Goal: Task Accomplishment & Management: Manage account settings

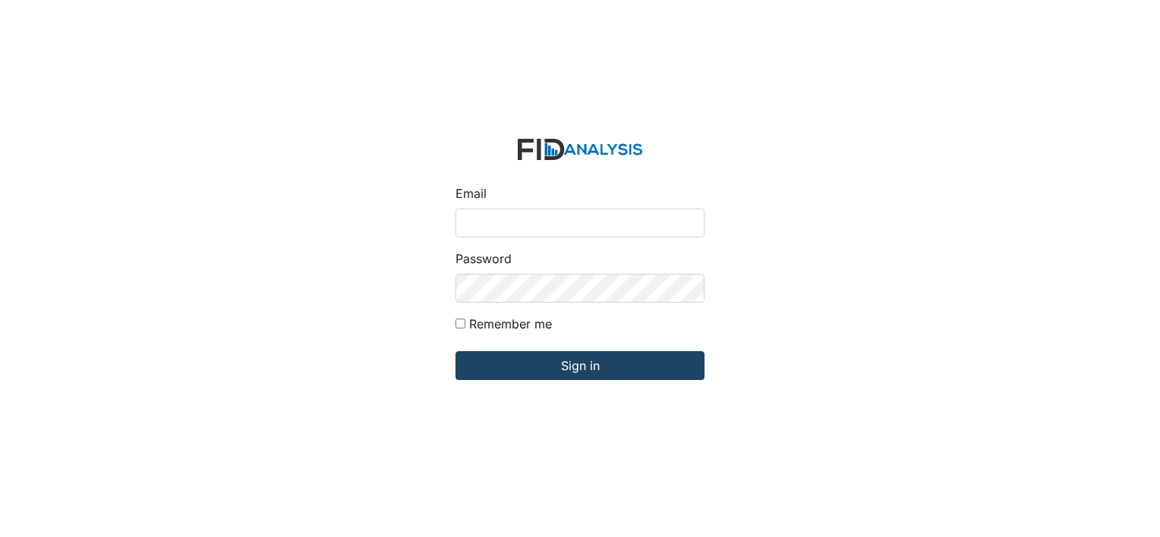
type input "[PERSON_NAME][EMAIL_ADDRESS][DOMAIN_NAME]"
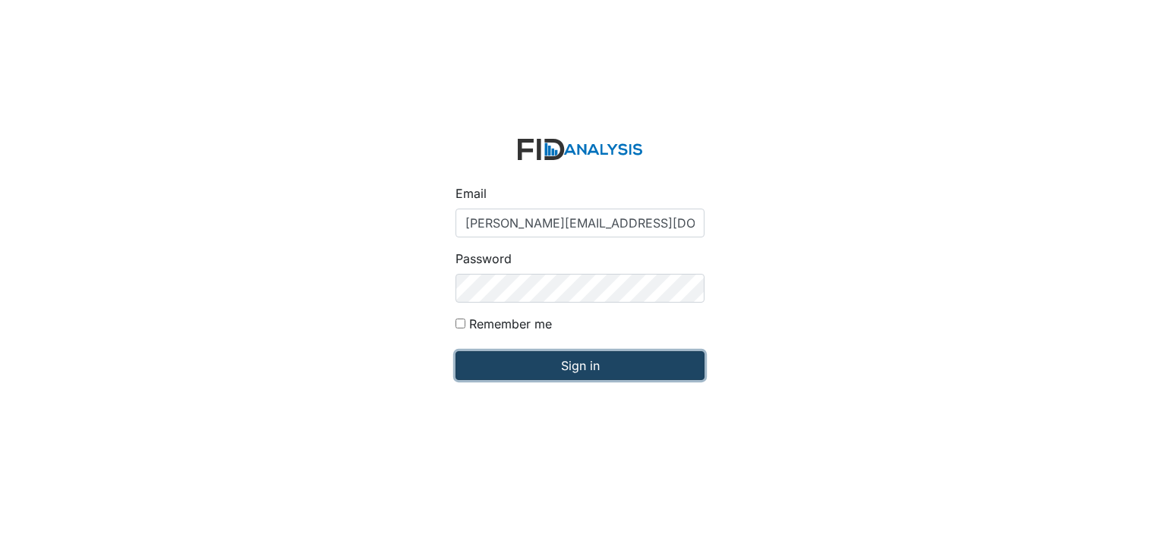
click at [564, 367] on input "Sign in" at bounding box center [579, 365] width 249 height 29
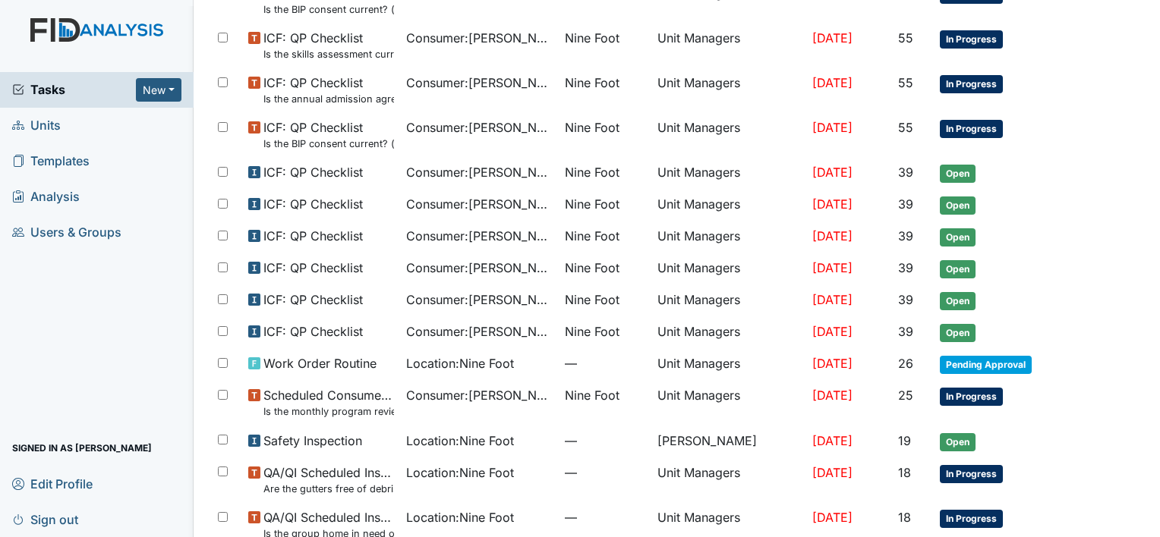
scroll to position [879, 0]
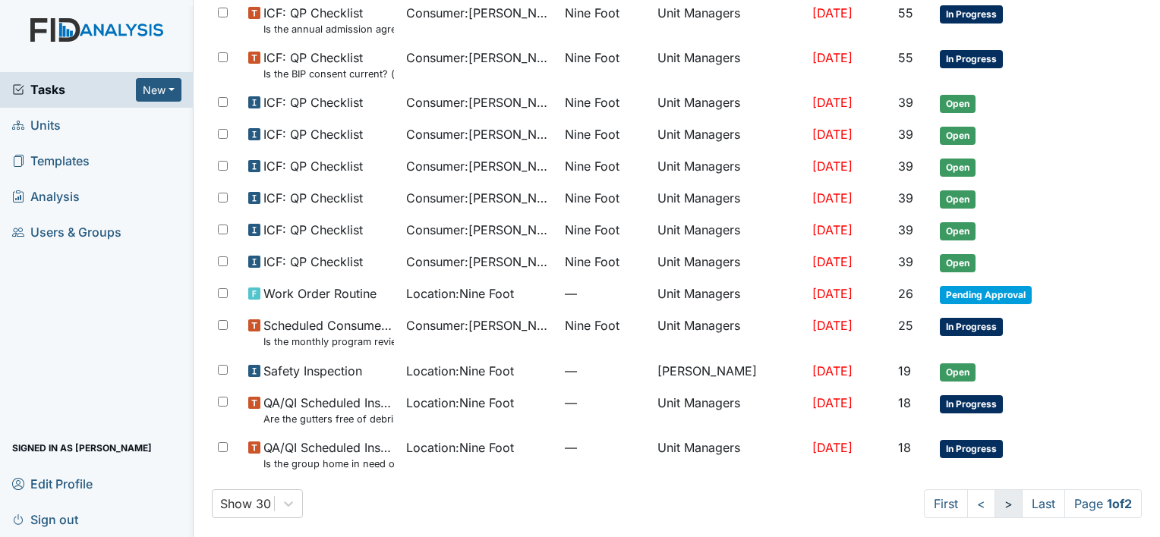
click at [994, 497] on link ">" at bounding box center [1008, 504] width 28 height 29
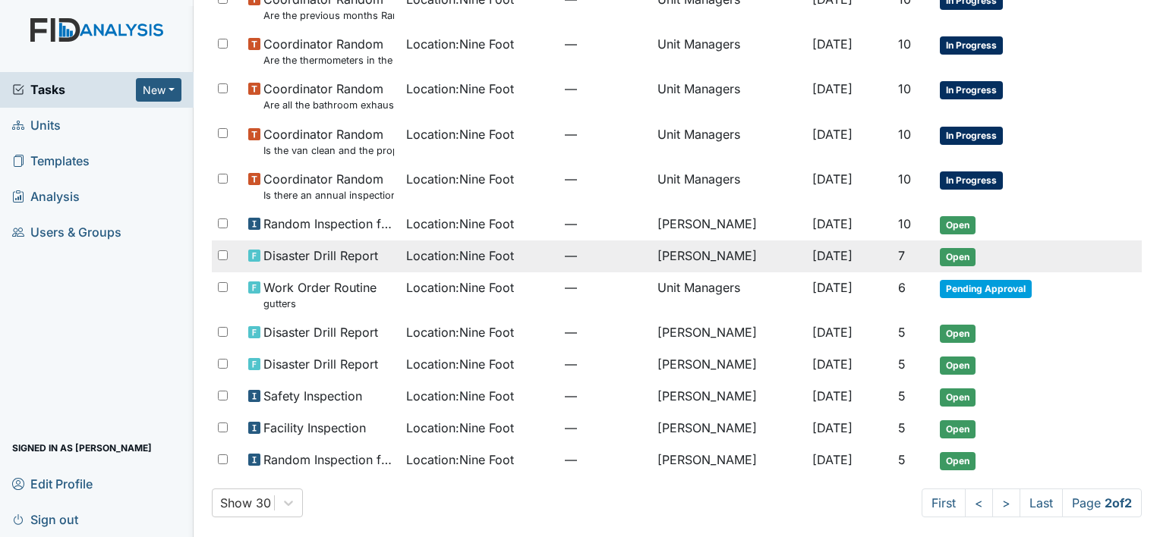
click at [677, 253] on td "[PERSON_NAME]" at bounding box center [728, 257] width 155 height 32
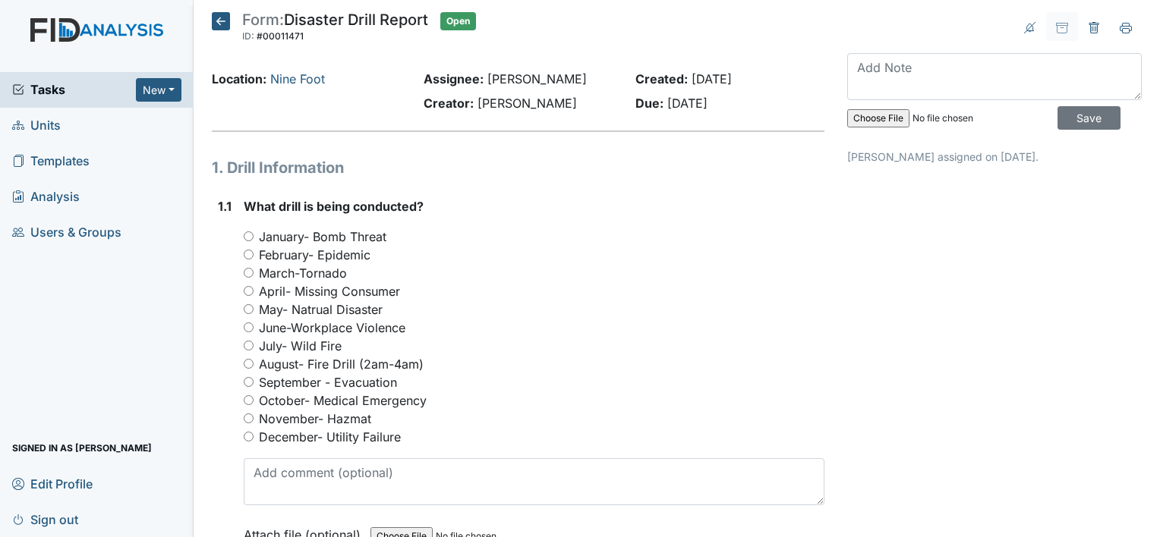
click at [221, 21] on icon at bounding box center [221, 21] width 18 height 18
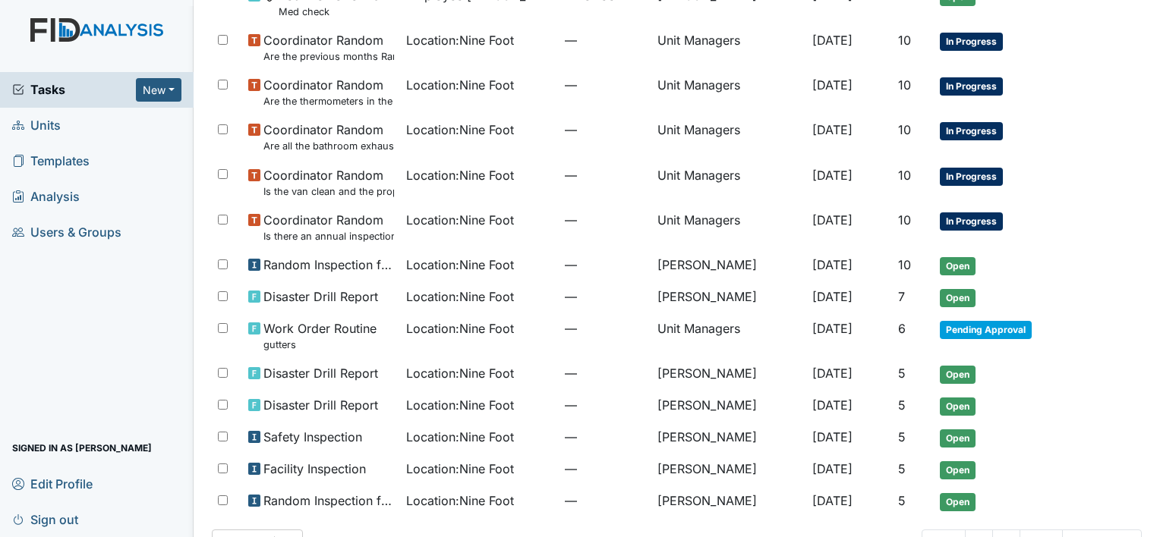
scroll to position [668, 0]
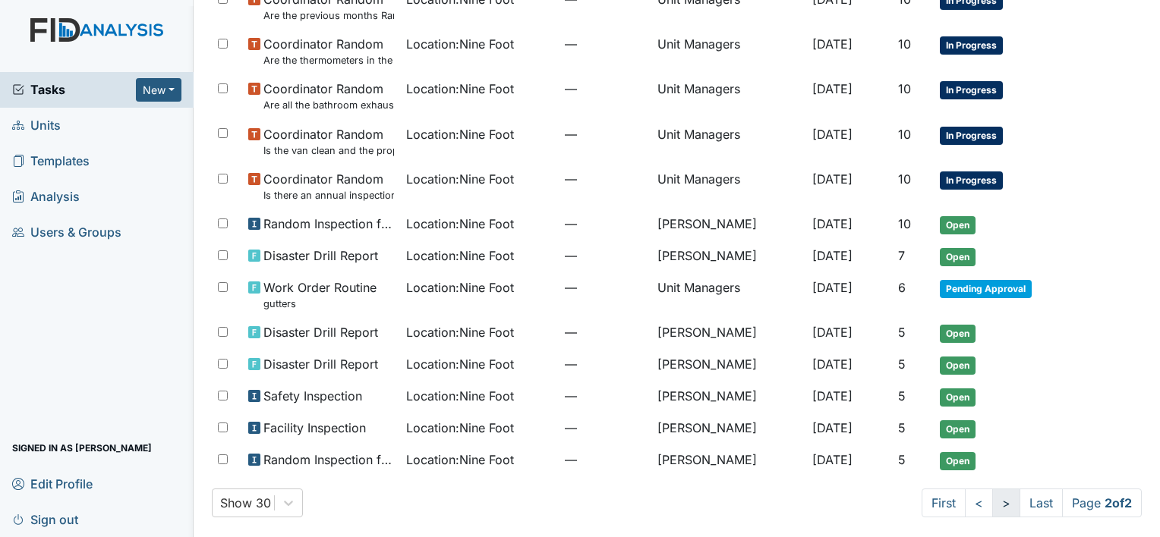
click at [992, 500] on link ">" at bounding box center [1006, 503] width 28 height 29
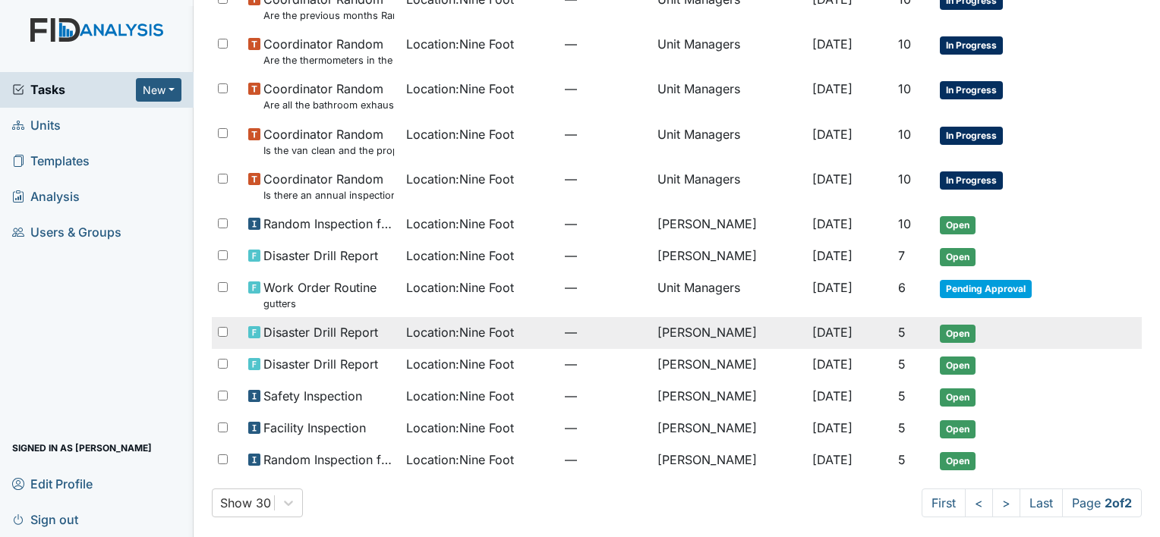
click at [446, 333] on span "Location : Nine Foot" at bounding box center [460, 332] width 108 height 18
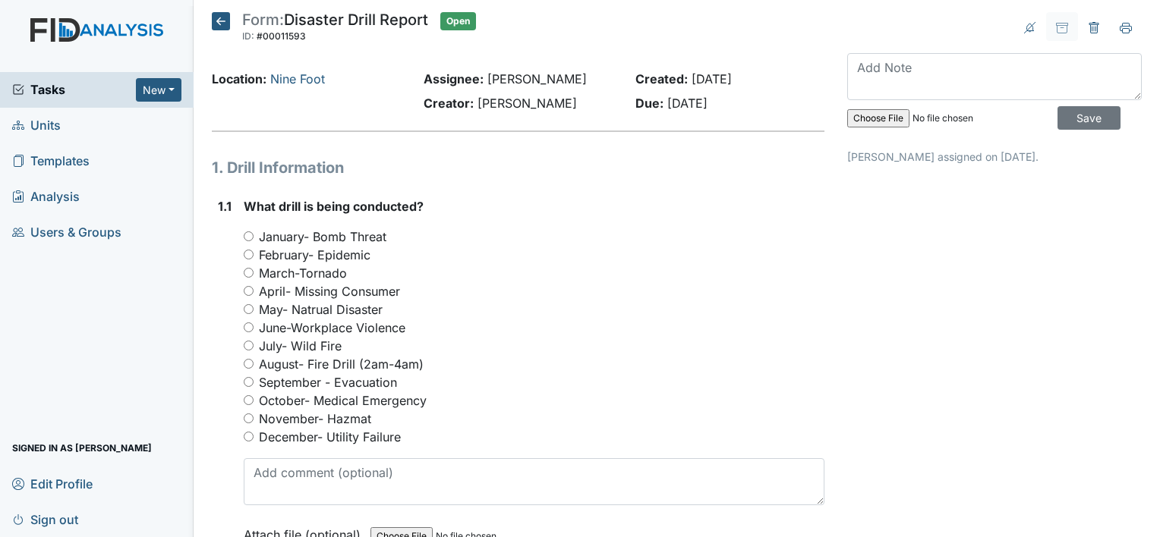
click at [223, 18] on icon at bounding box center [221, 21] width 18 height 18
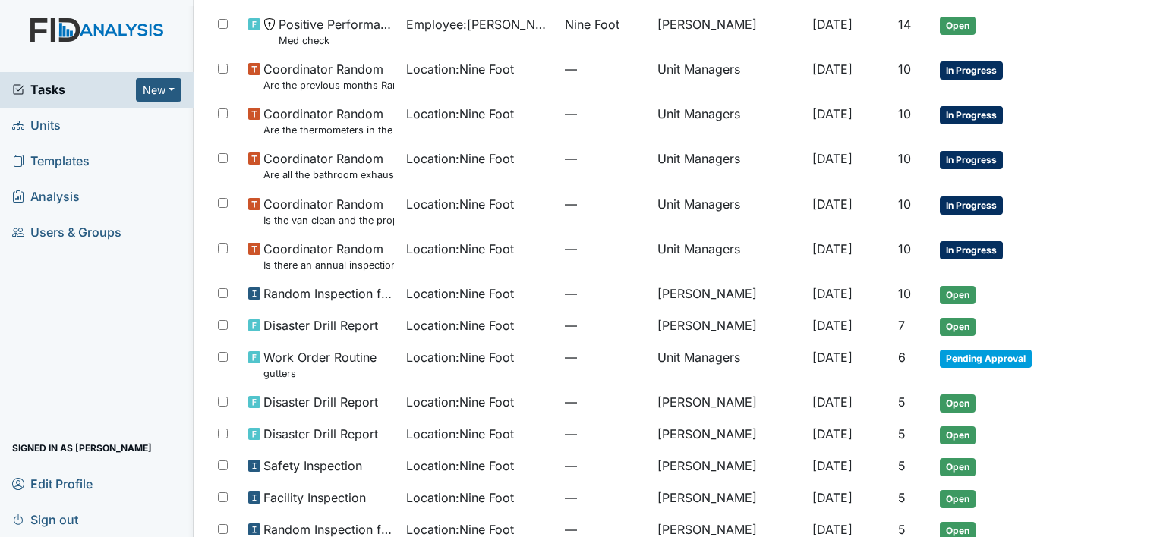
scroll to position [668, 0]
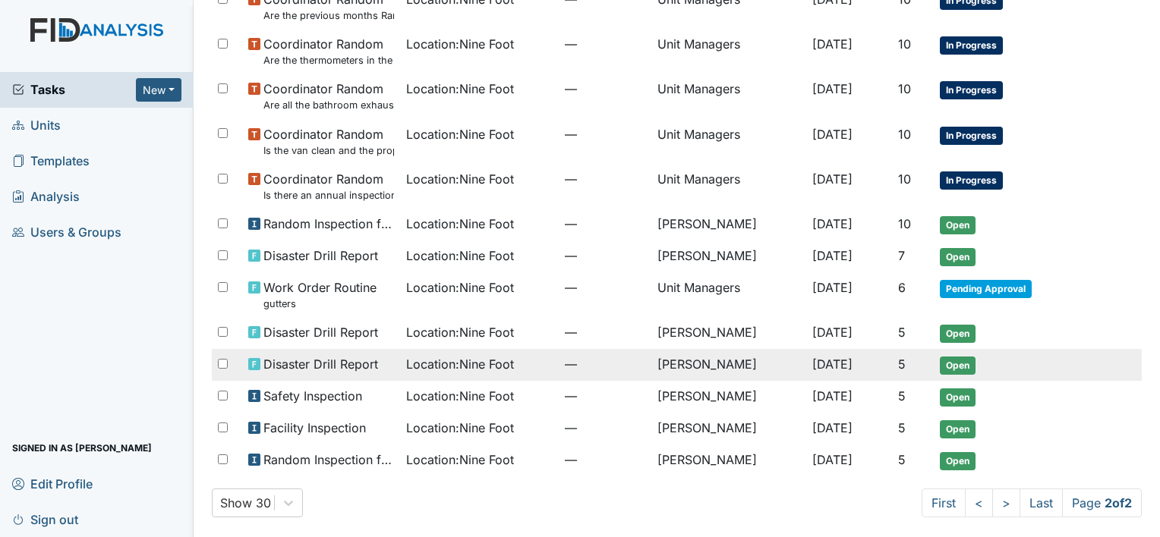
click at [459, 358] on span "Location : Nine Foot" at bounding box center [460, 364] width 108 height 18
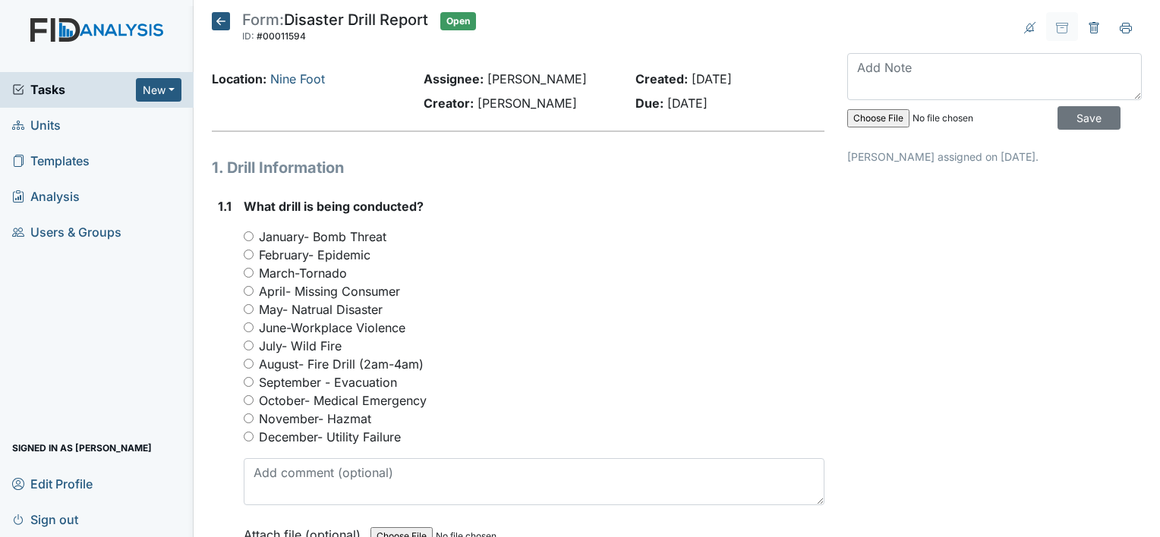
click at [222, 21] on icon at bounding box center [221, 21] width 18 height 18
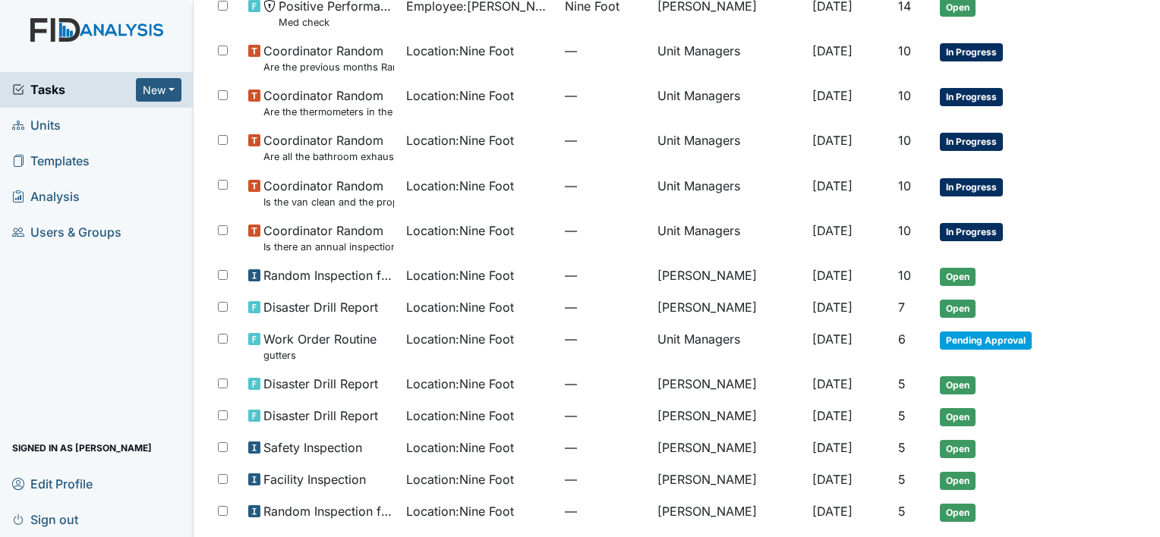
scroll to position [668, 0]
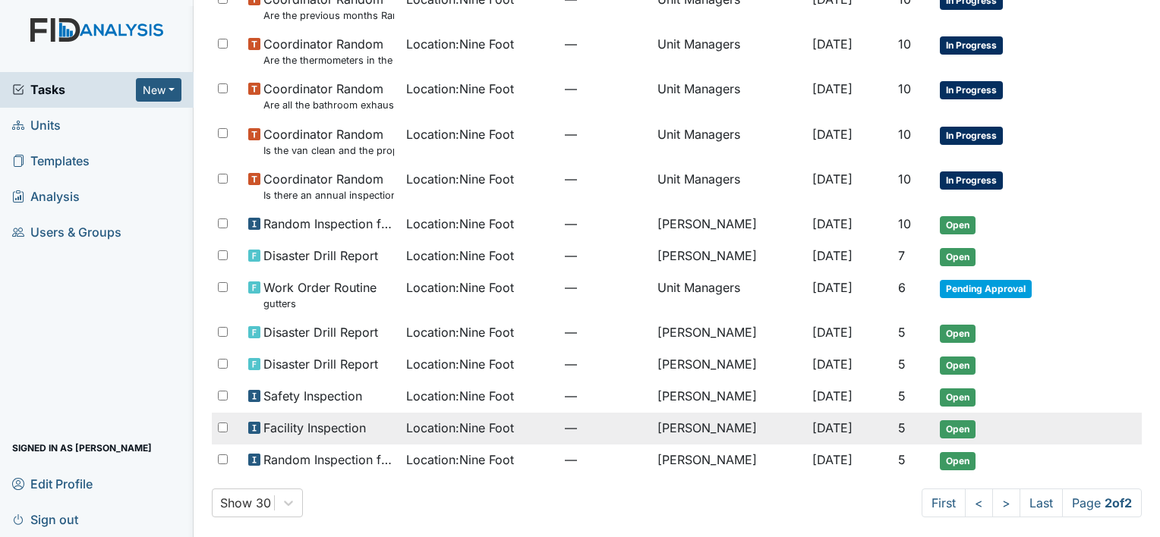
click at [478, 423] on span "Location : Nine Foot" at bounding box center [460, 428] width 108 height 18
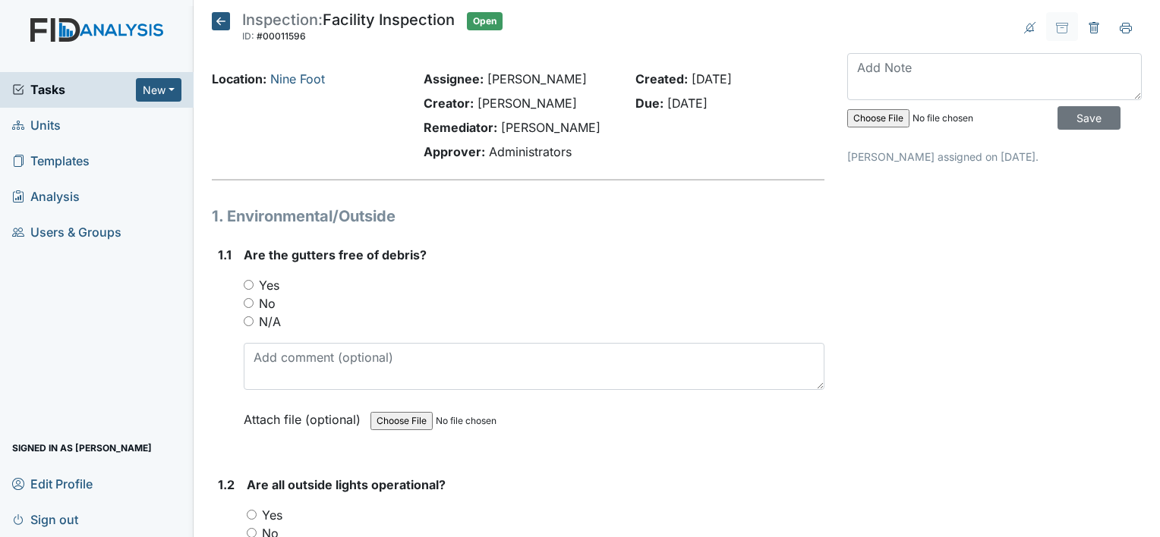
click at [222, 23] on icon at bounding box center [221, 21] width 18 height 18
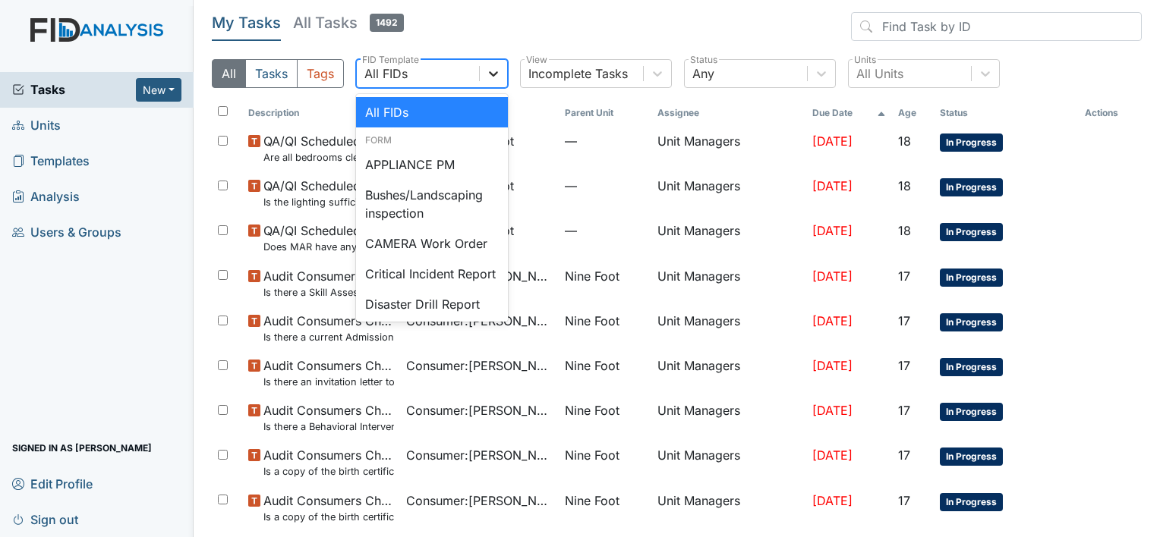
click at [493, 74] on icon at bounding box center [493, 73] width 9 height 5
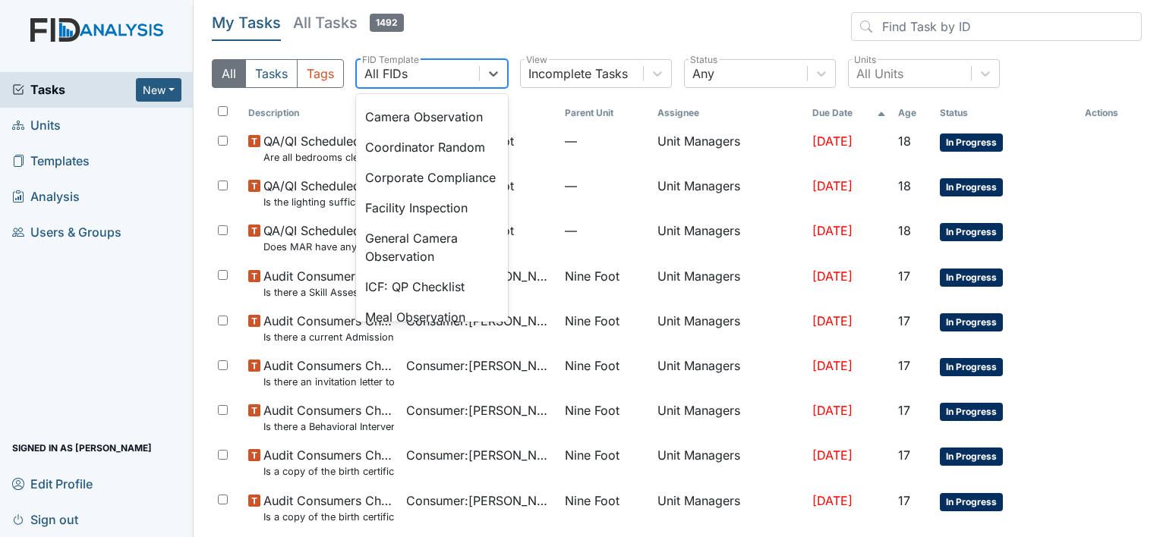
scroll to position [950, 0]
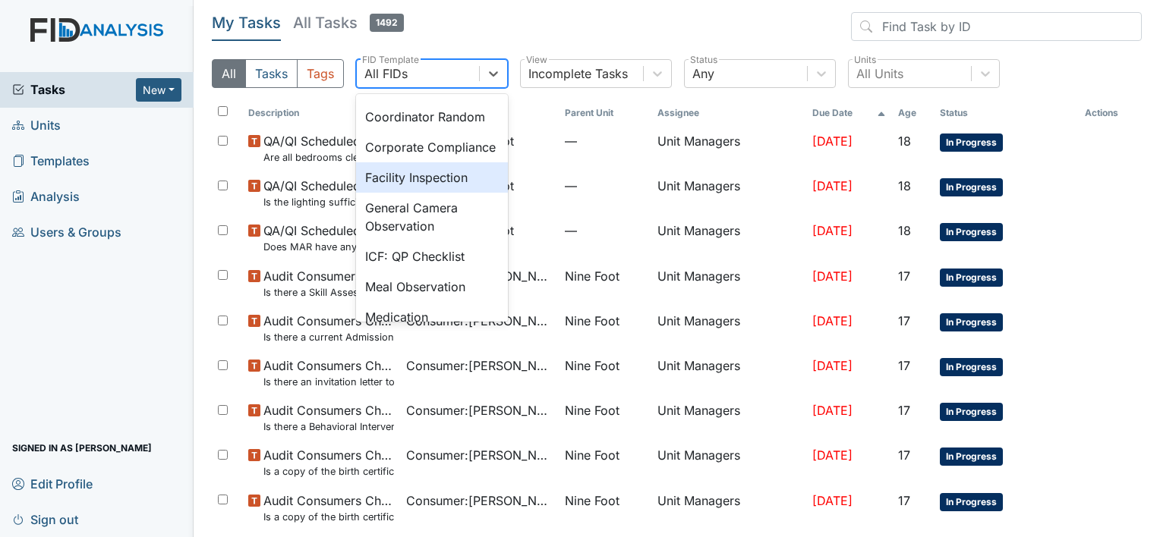
click at [443, 193] on div "Facility Inspection" at bounding box center [432, 177] width 152 height 30
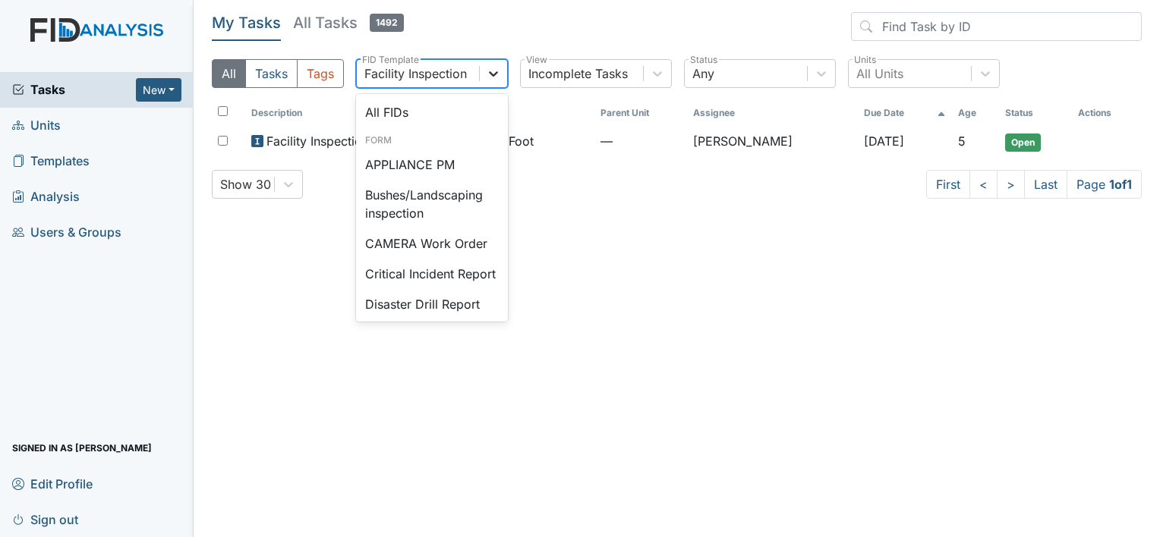
scroll to position [886, 0]
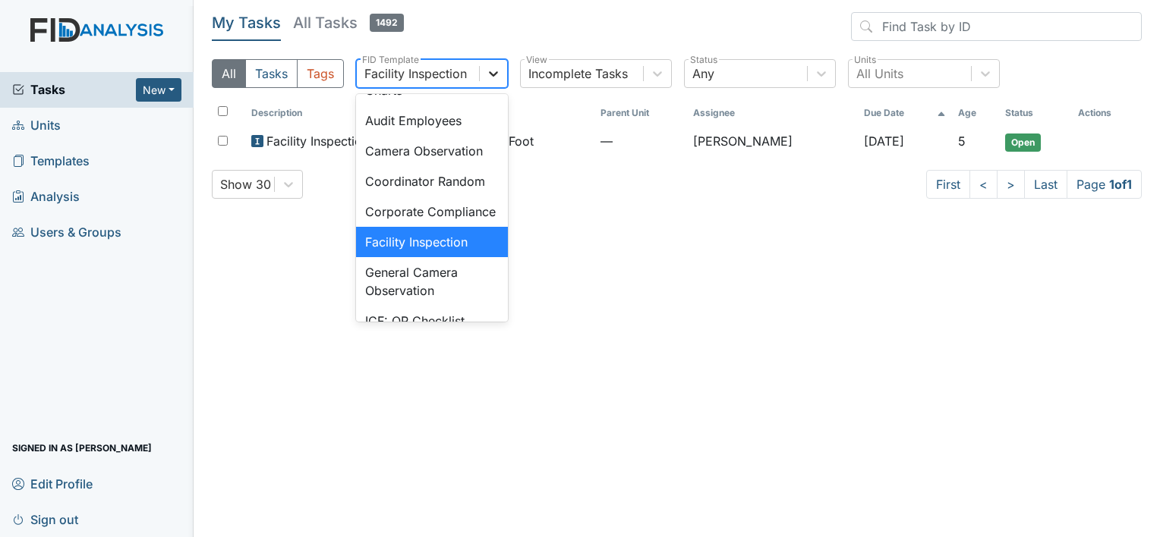
click at [493, 76] on icon at bounding box center [493, 73] width 9 height 5
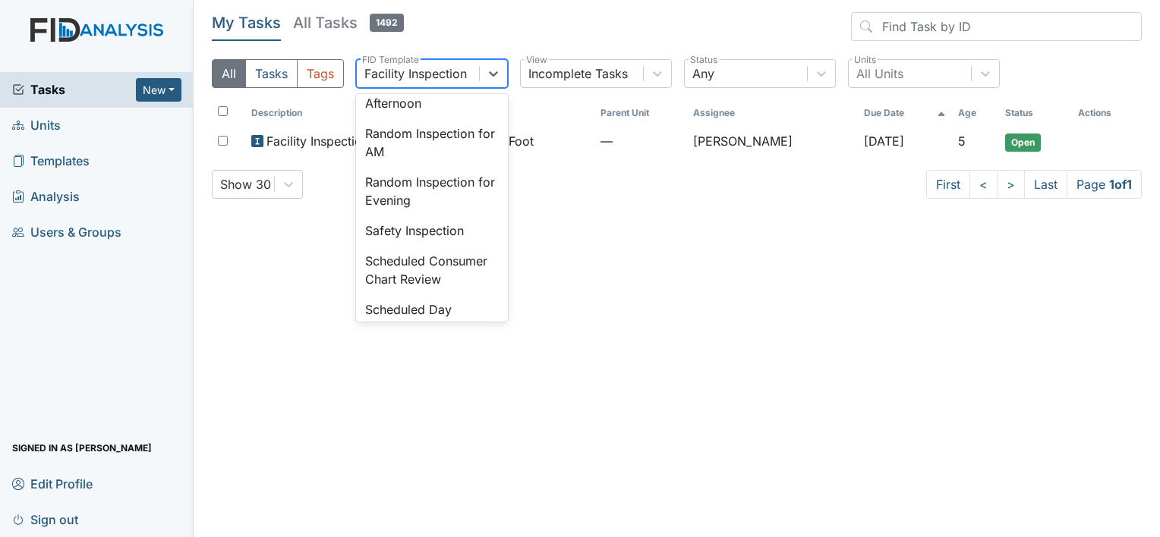
scroll to position [1422, 0]
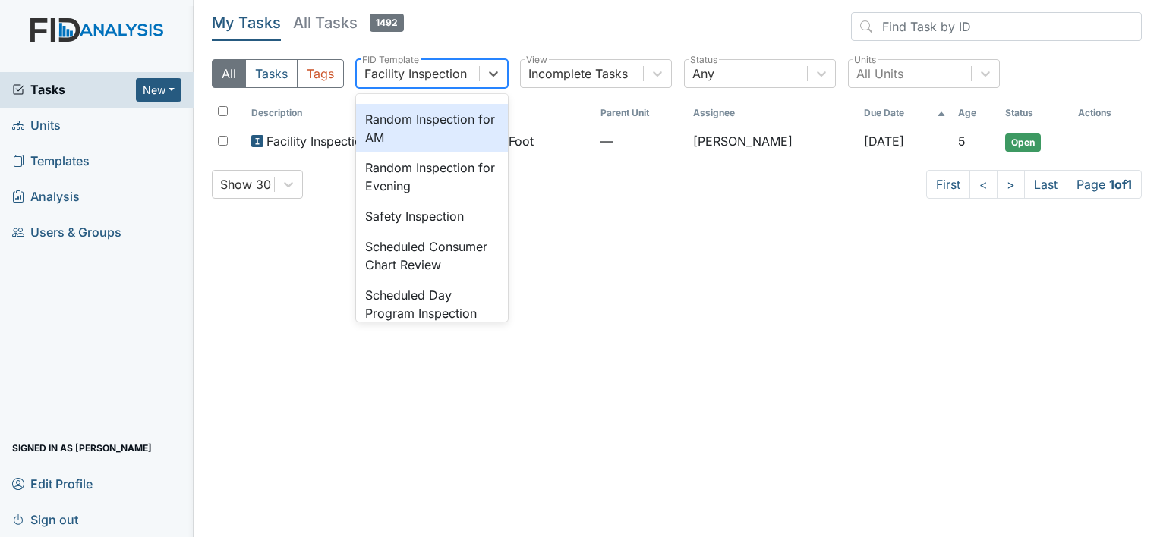
click at [453, 153] on div "Random Inspection for AM" at bounding box center [432, 128] width 152 height 49
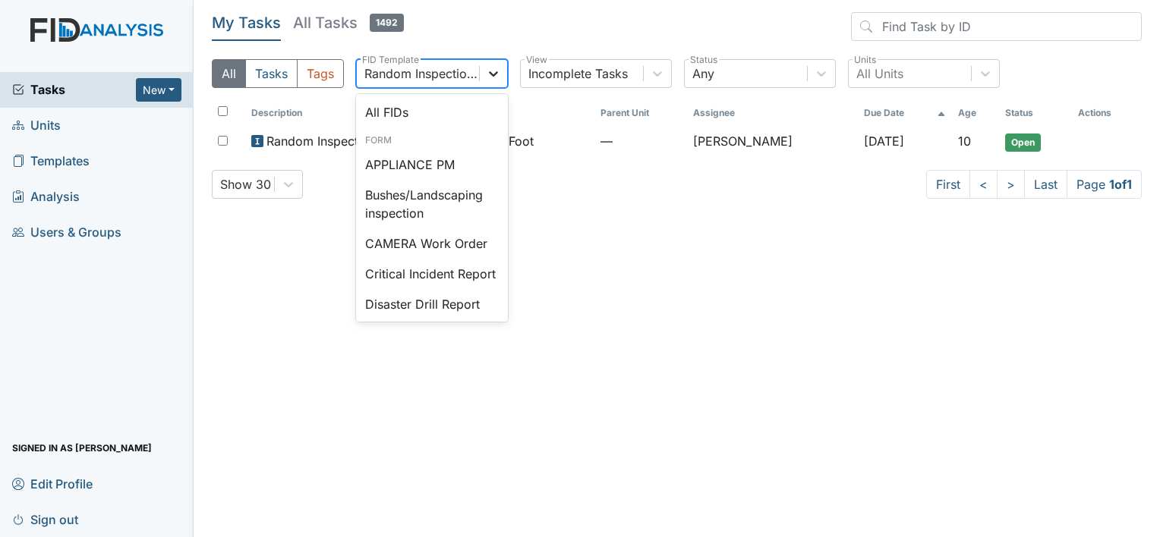
click at [492, 75] on icon at bounding box center [493, 73] width 9 height 5
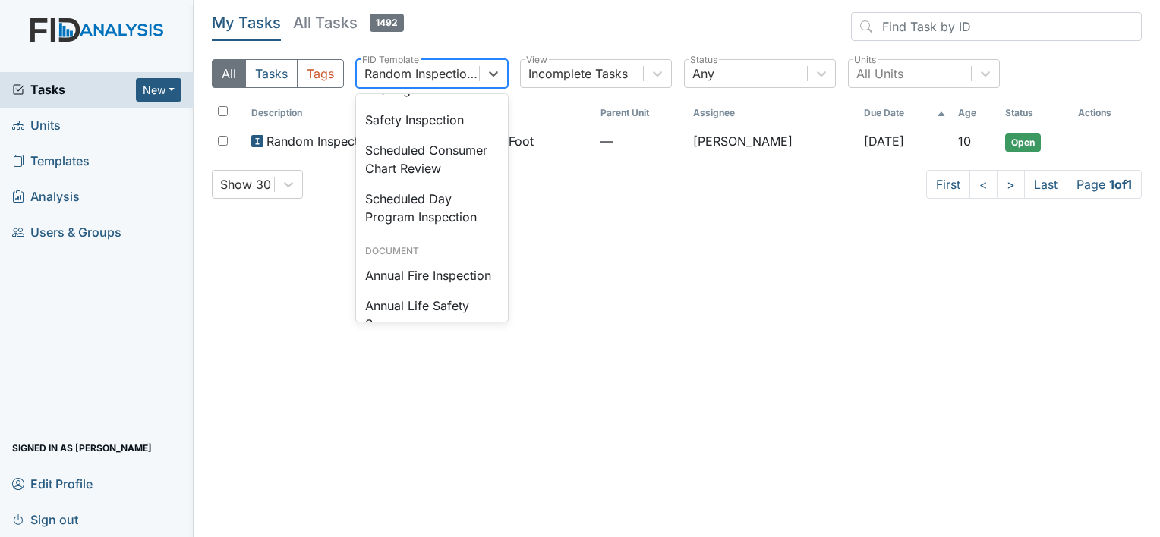
scroll to position [1524, 0]
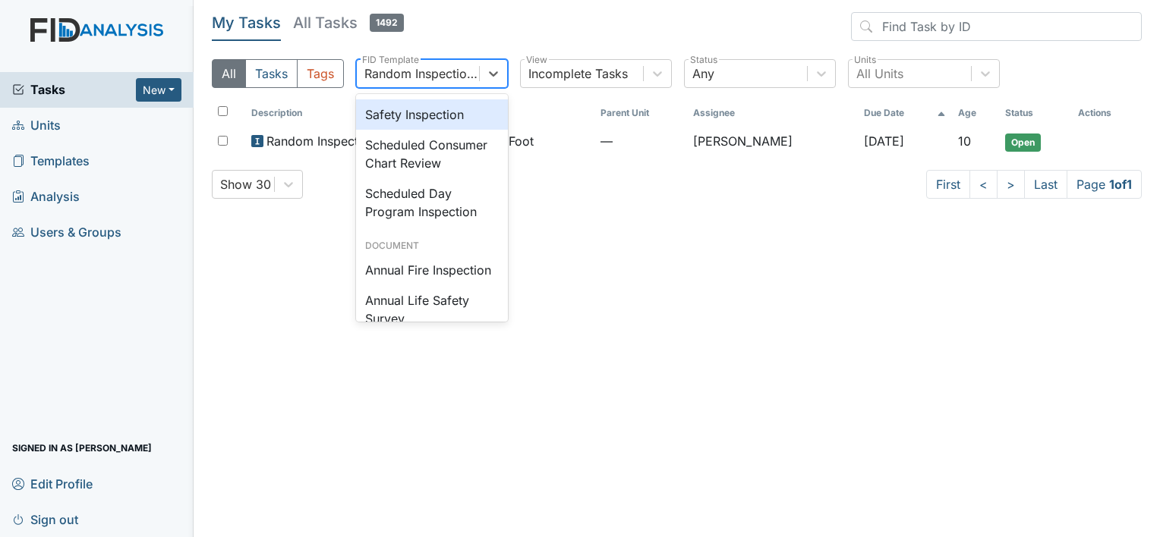
click at [443, 130] on div "Safety Inspection" at bounding box center [432, 114] width 152 height 30
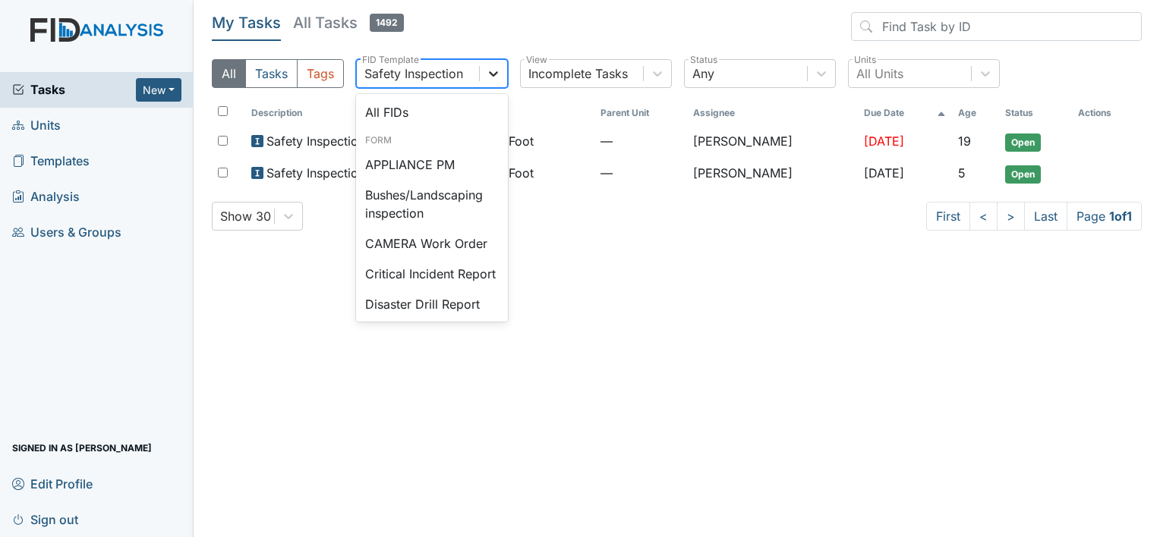
scroll to position [1414, 0]
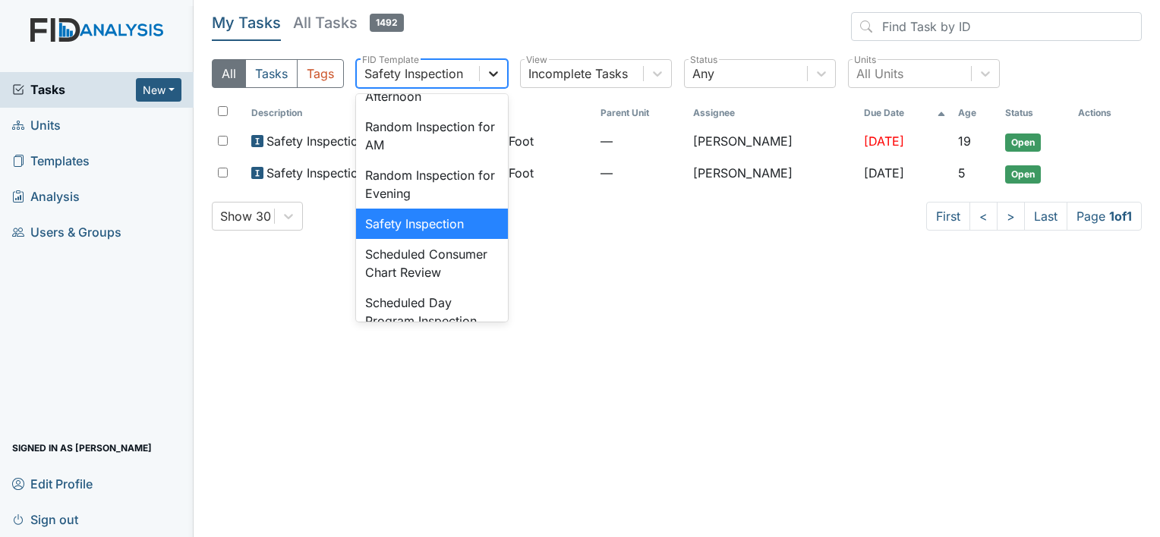
click at [491, 73] on icon at bounding box center [493, 73] width 9 height 5
click at [449, 160] on div "Random Inspection for AM" at bounding box center [432, 136] width 152 height 49
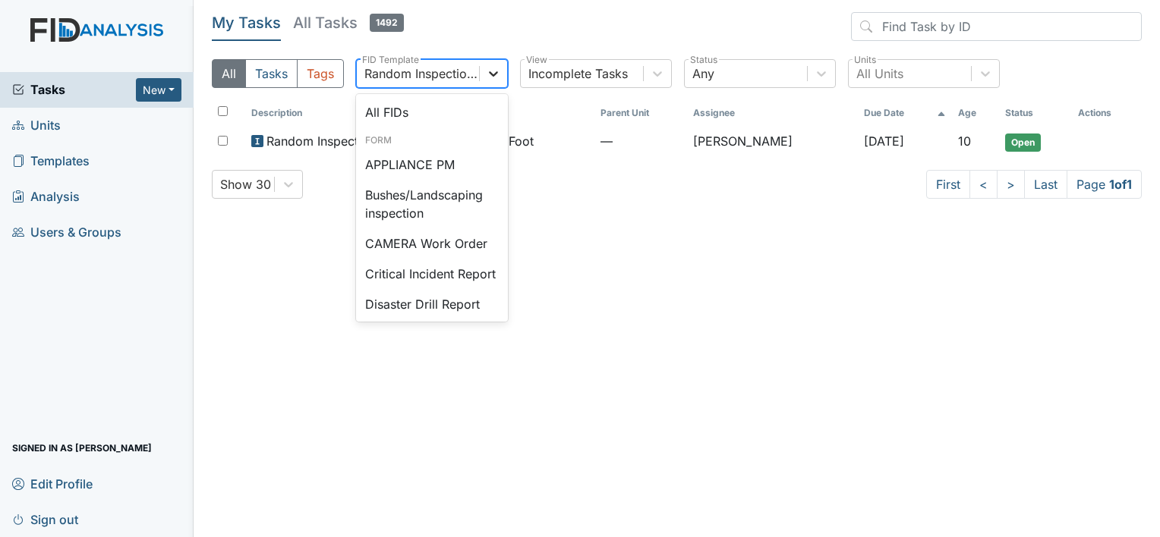
click at [493, 75] on icon at bounding box center [493, 73] width 9 height 5
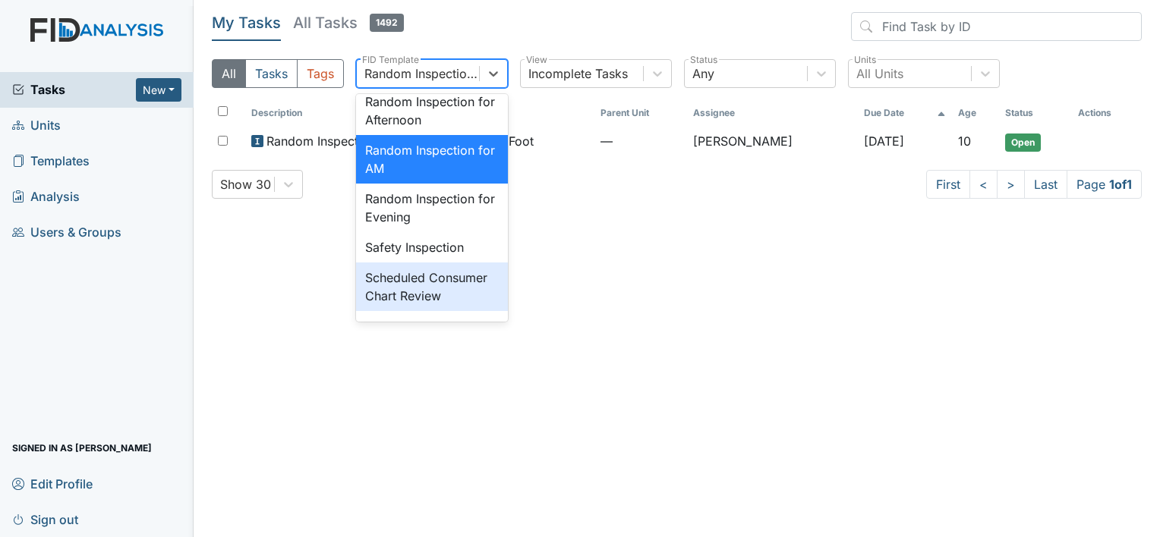
scroll to position [1381, 0]
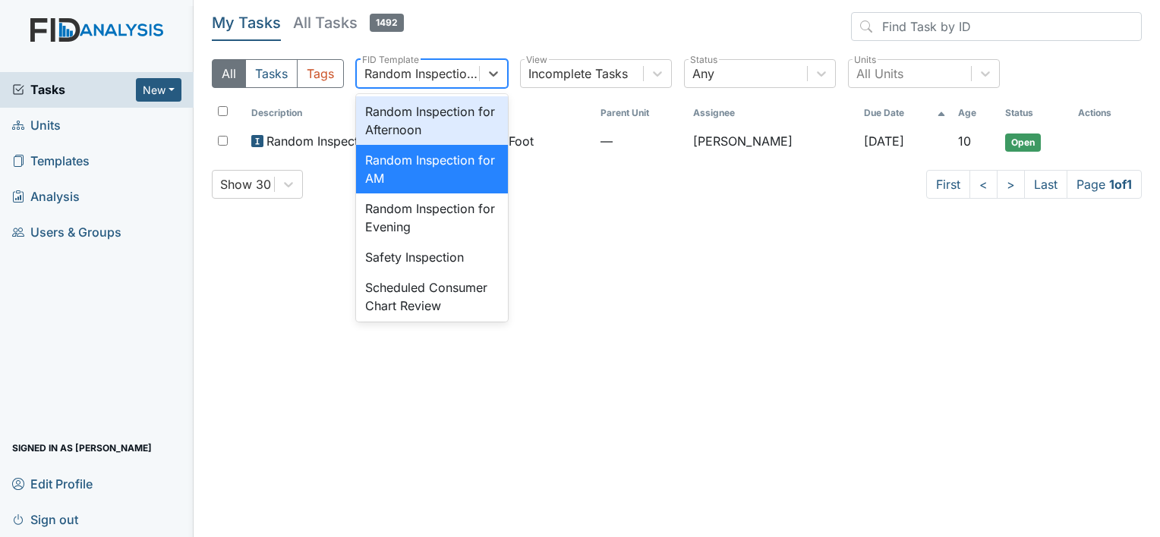
click at [422, 145] on div "Random Inspection for Afternoon" at bounding box center [432, 120] width 152 height 49
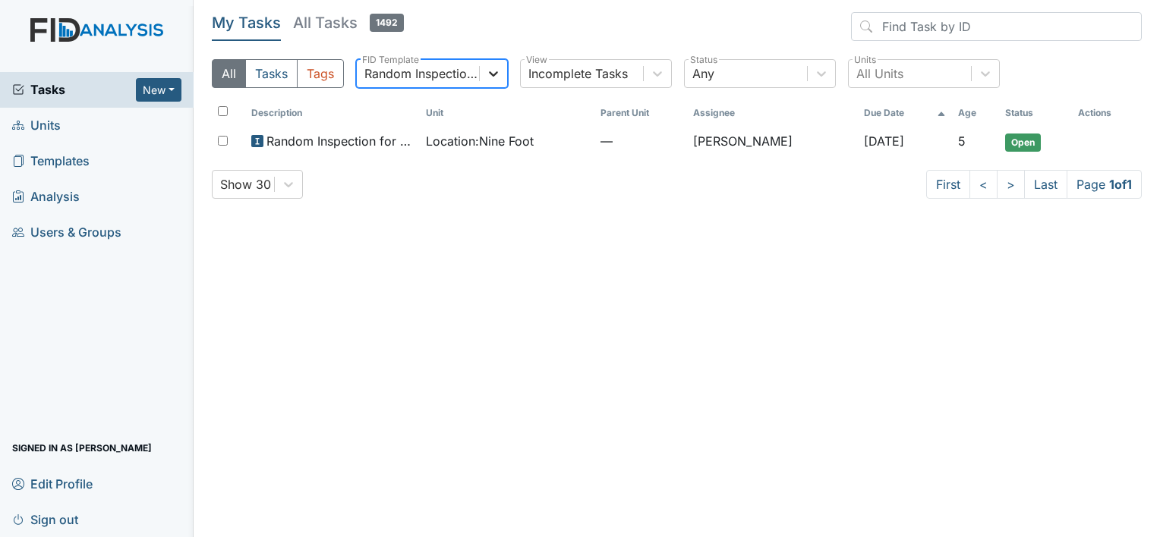
click at [489, 68] on icon at bounding box center [493, 73] width 15 height 15
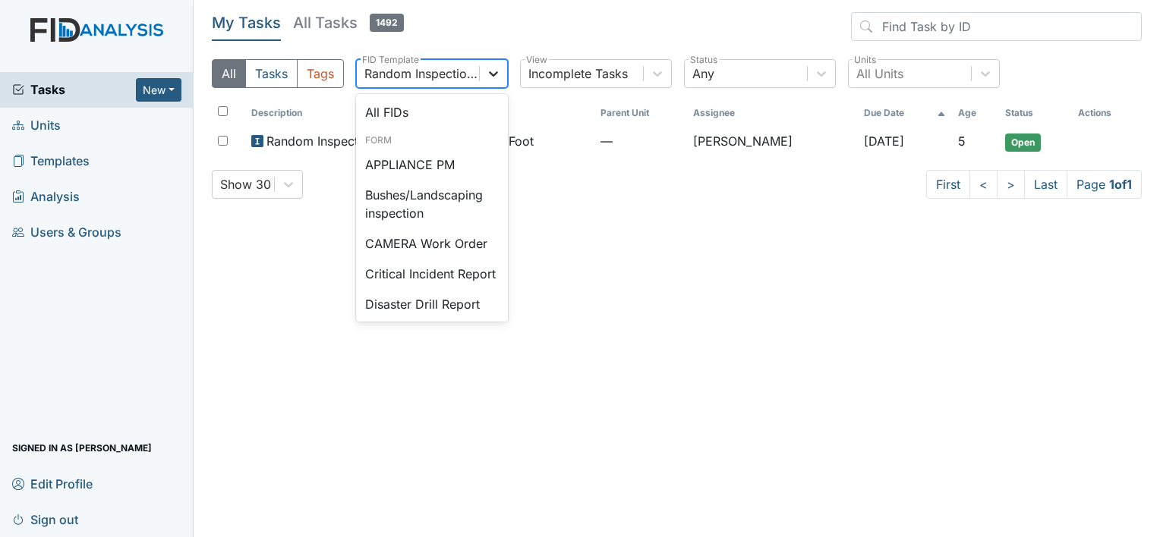
scroll to position [1293, 0]
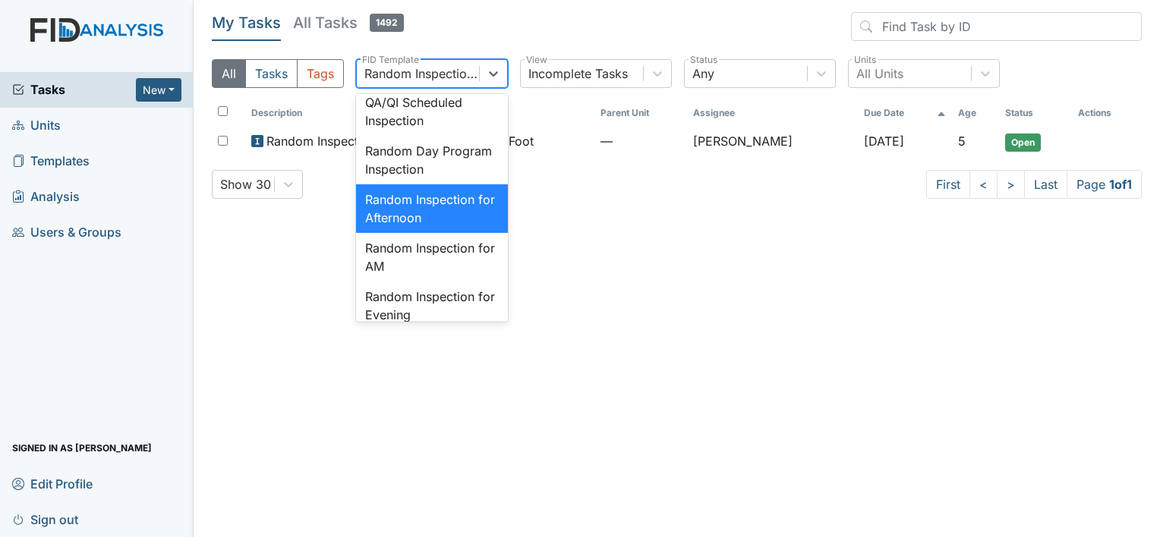
click at [455, 233] on div "Random Inspection for Afternoon" at bounding box center [432, 208] width 152 height 49
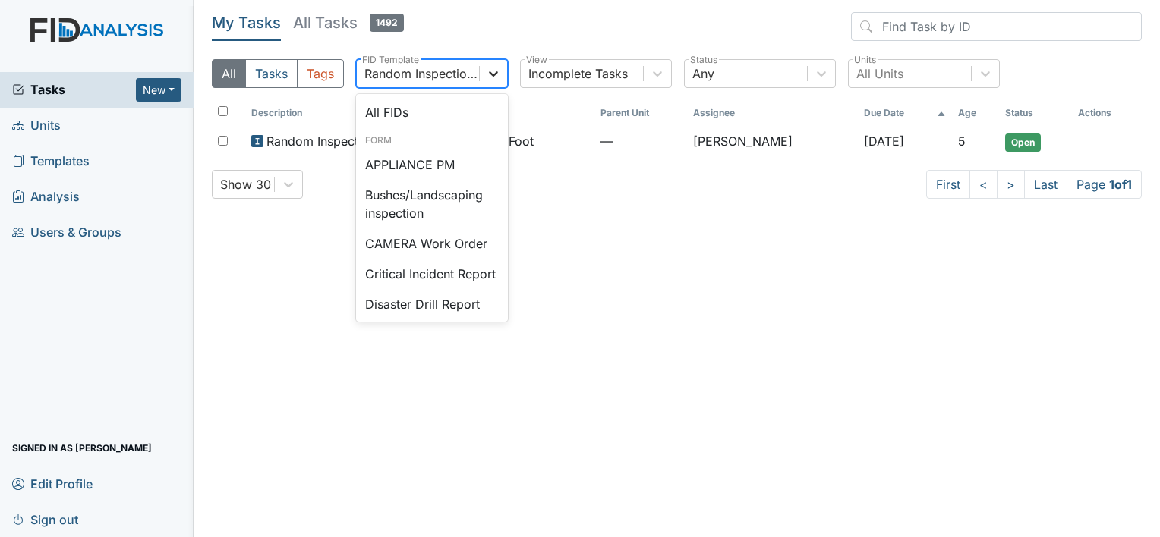
click at [491, 75] on icon at bounding box center [493, 73] width 15 height 15
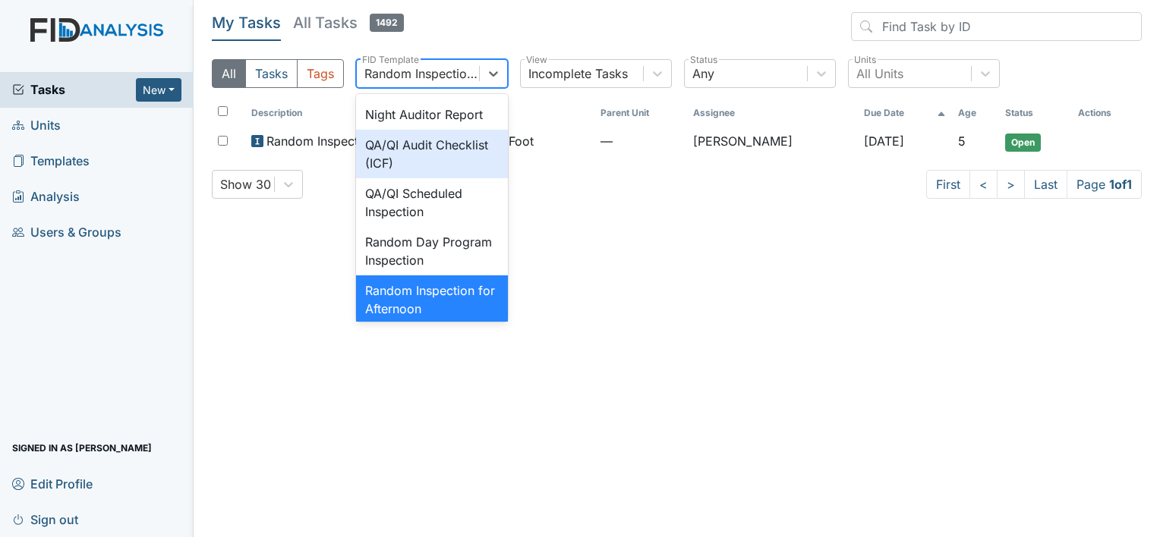
scroll to position [1161, 0]
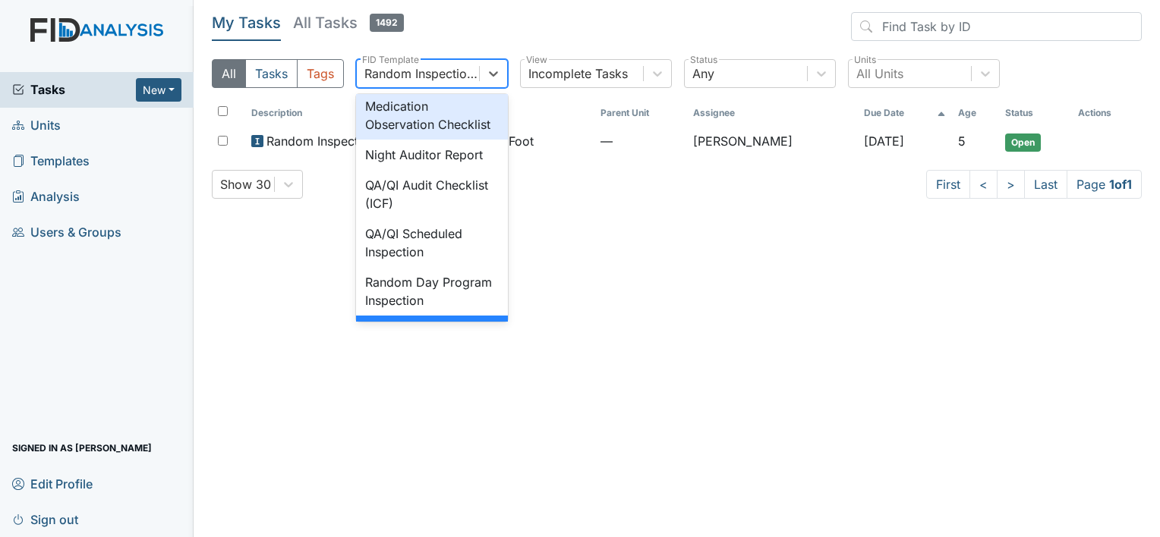
click at [411, 140] on div "Medication Observation Checklist" at bounding box center [432, 115] width 152 height 49
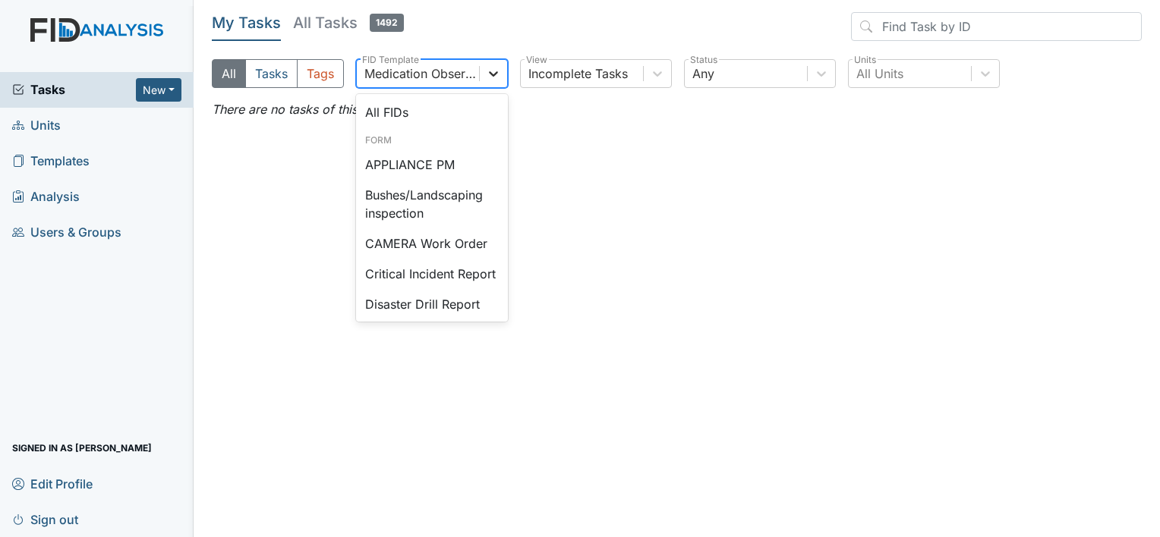
click at [492, 70] on icon at bounding box center [493, 73] width 15 height 15
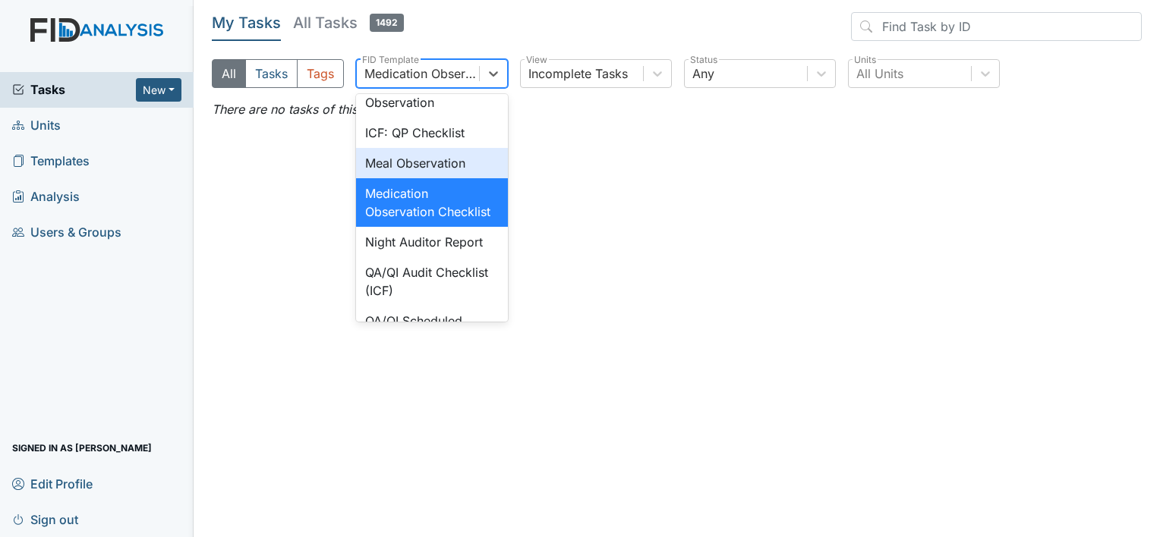
click at [446, 178] on div "Meal Observation" at bounding box center [432, 163] width 152 height 30
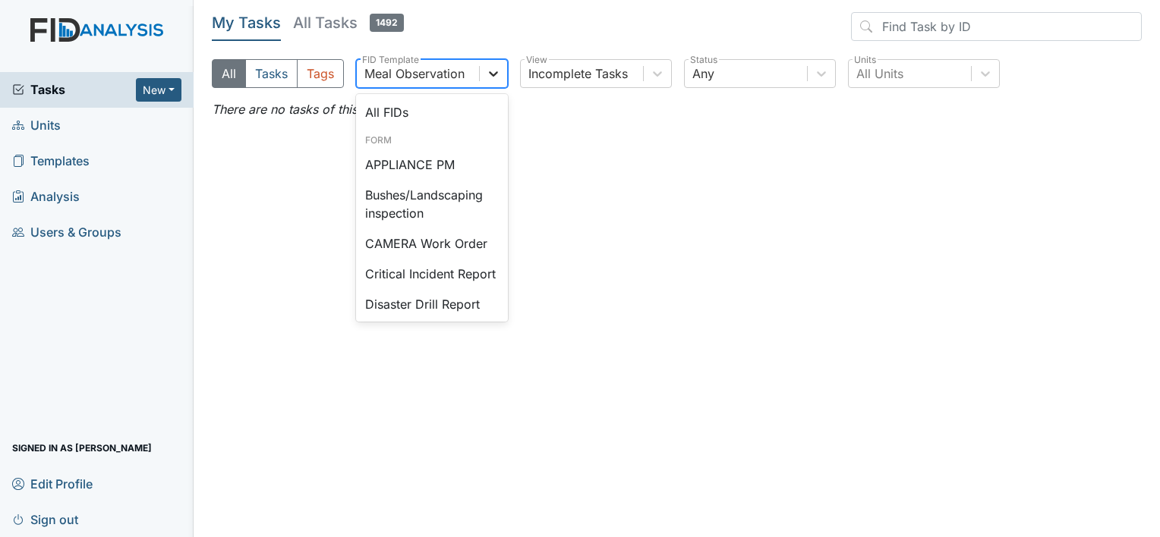
click at [491, 72] on icon at bounding box center [493, 73] width 15 height 15
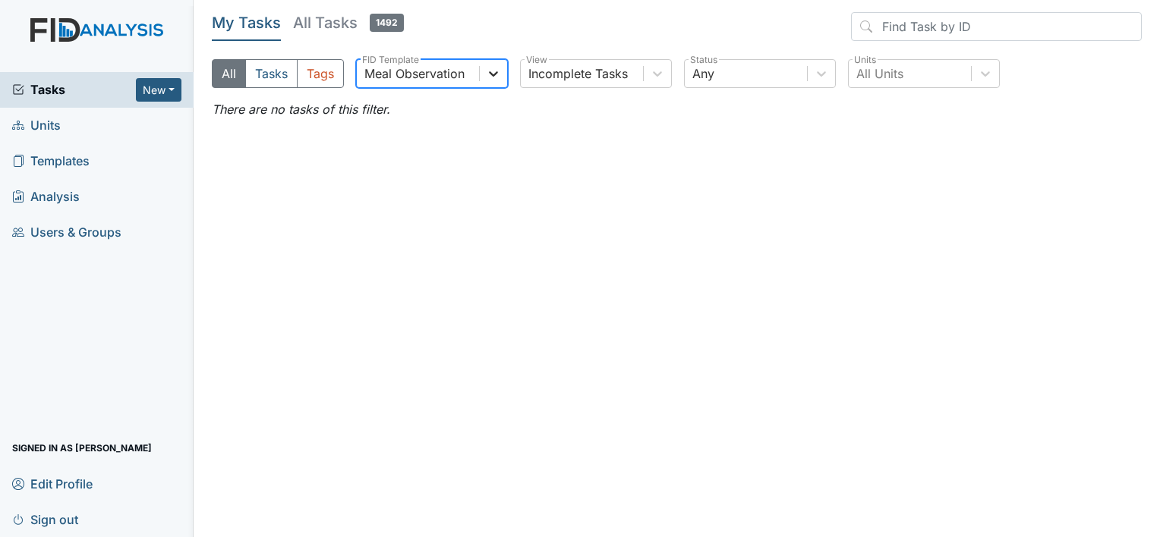
click at [491, 72] on icon at bounding box center [493, 73] width 15 height 15
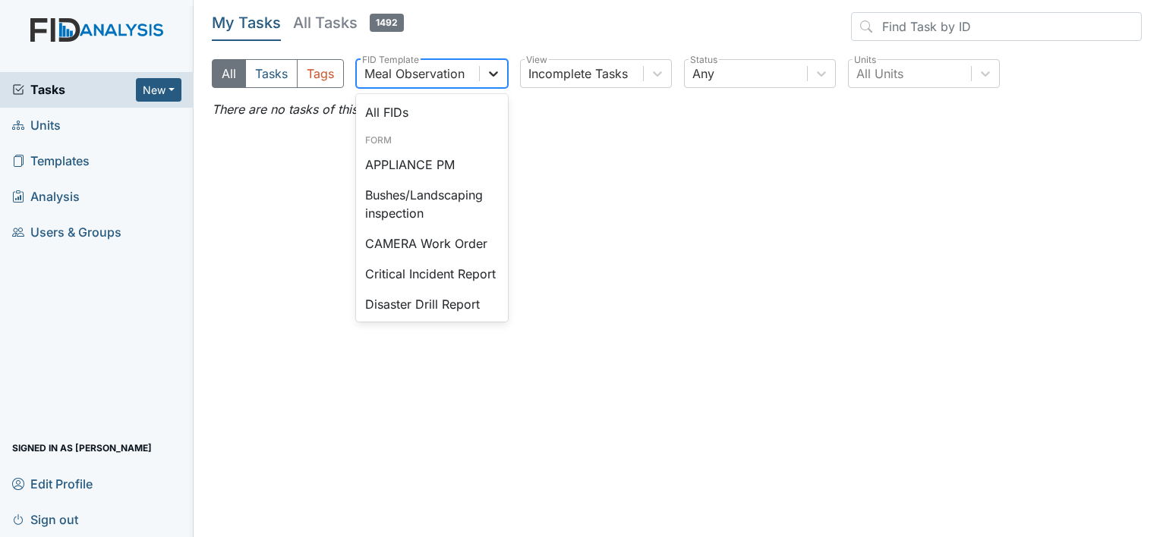
click at [491, 72] on icon at bounding box center [493, 73] width 15 height 15
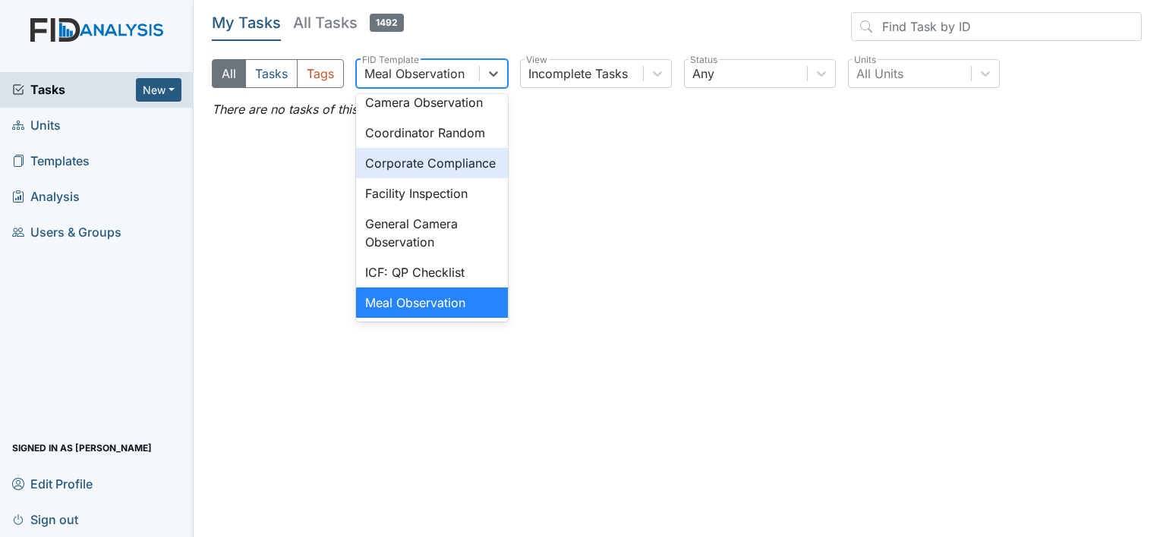
scroll to position [904, 0]
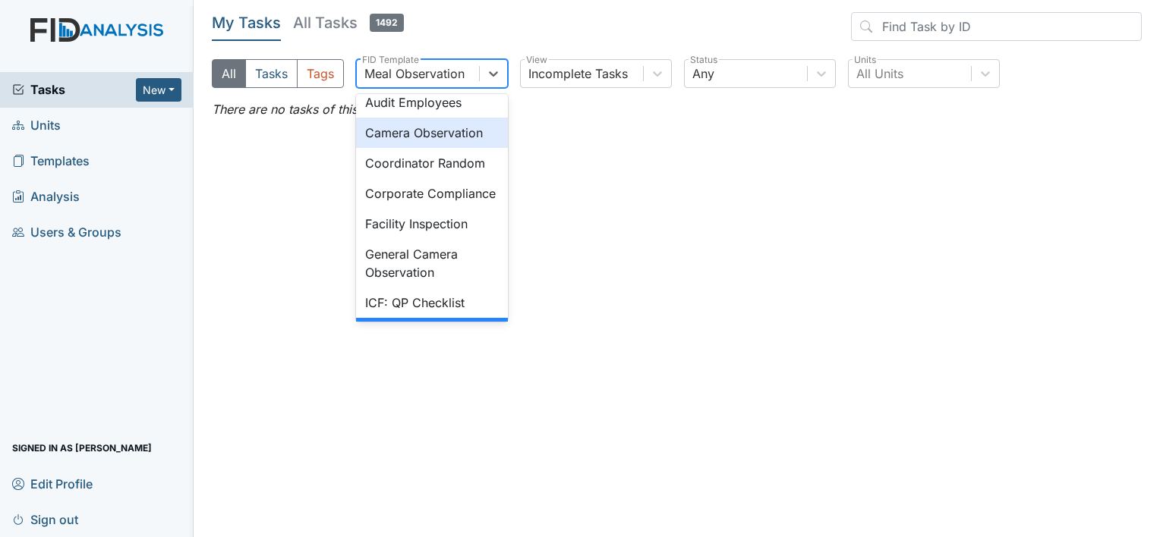
click at [449, 148] on div "Camera Observation" at bounding box center [432, 133] width 152 height 30
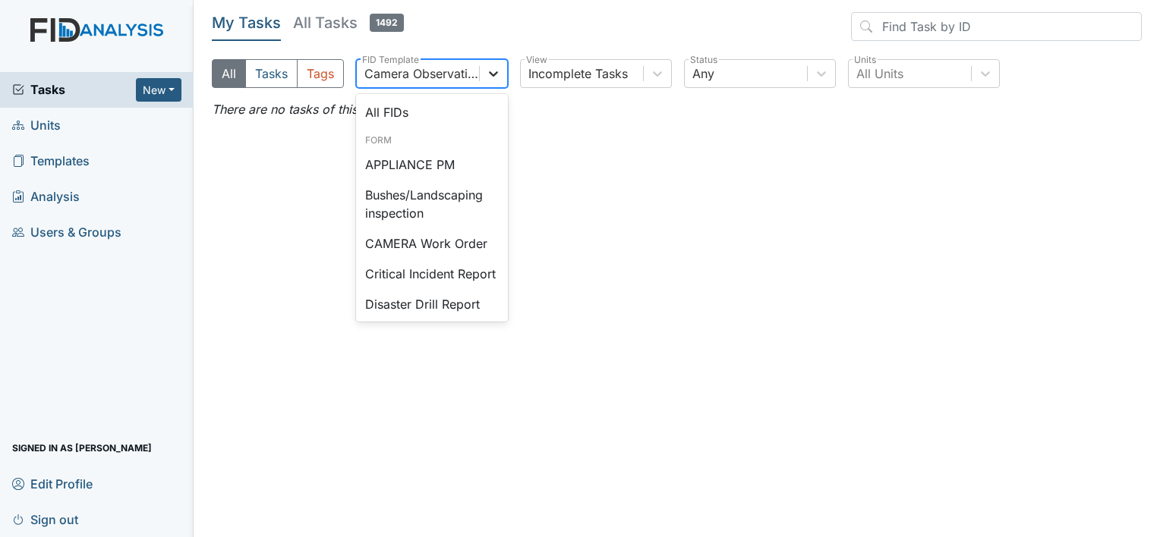
click at [491, 74] on icon at bounding box center [493, 73] width 9 height 5
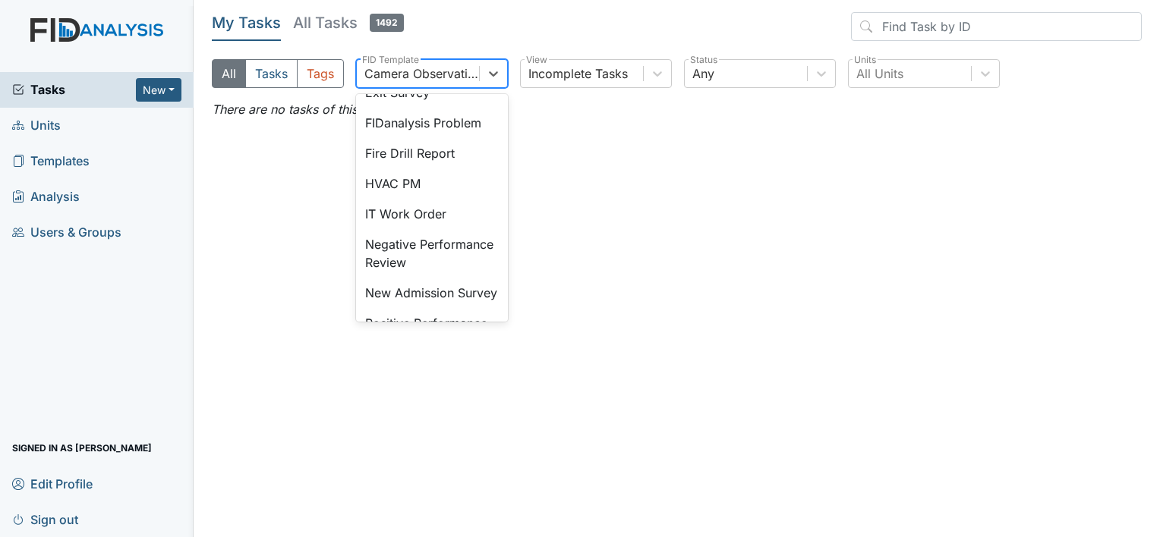
scroll to position [260, 0]
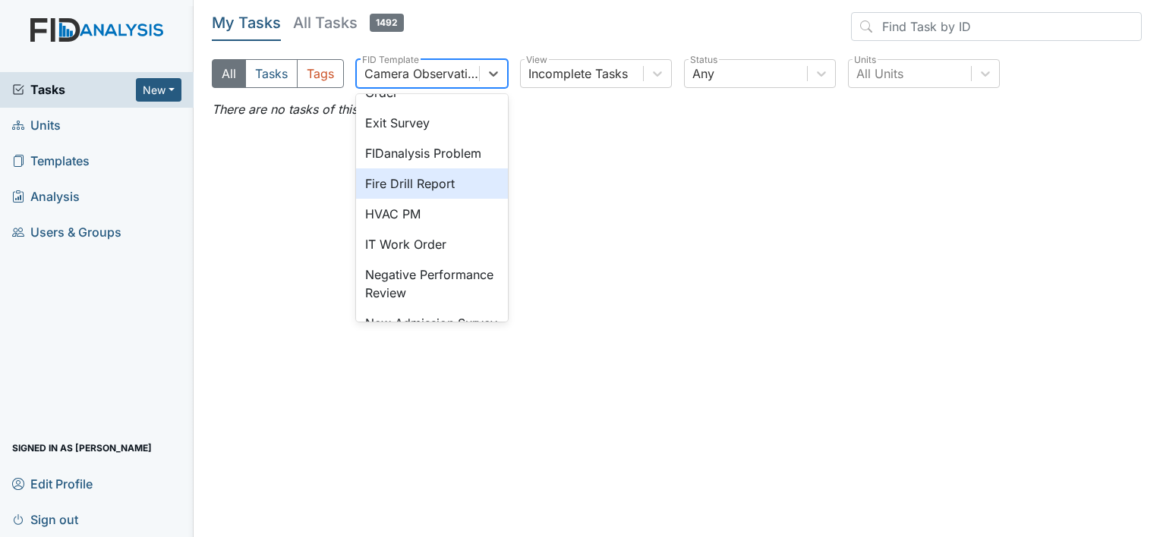
click at [434, 199] on div "Fire Drill Report" at bounding box center [432, 184] width 152 height 30
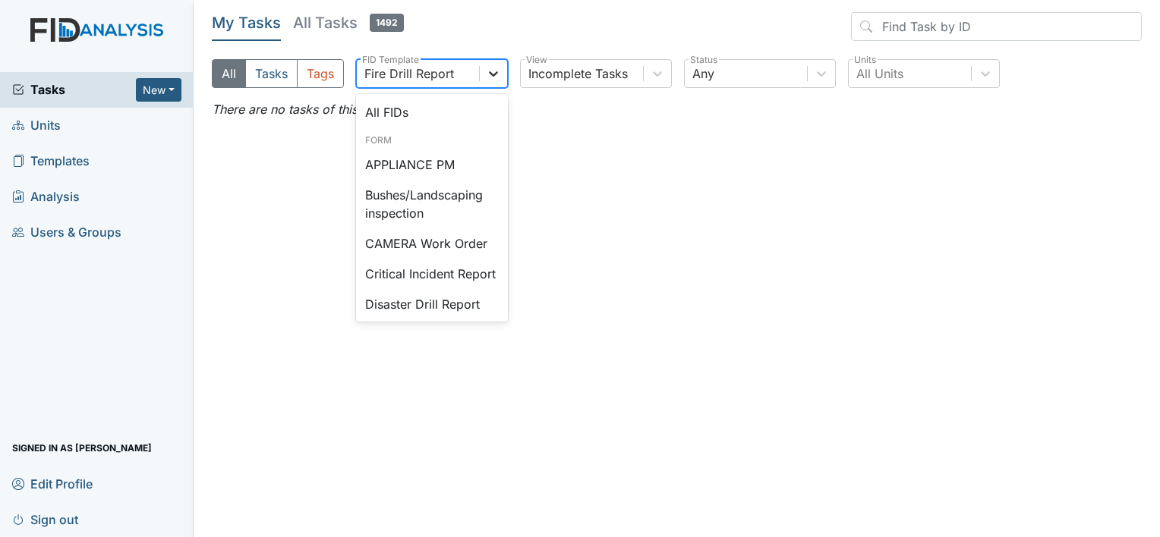
click at [493, 76] on icon at bounding box center [493, 73] width 9 height 5
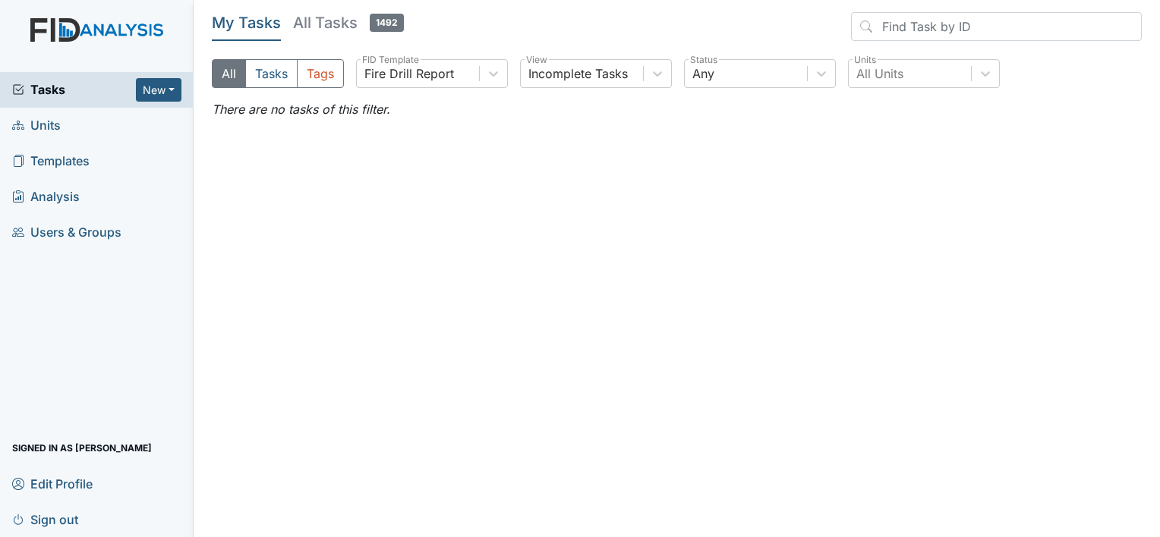
click at [650, 185] on main "My Tasks All Tasks 1492 All Tasks Tags Fire Drill Report FID Template Incomplet…" at bounding box center [677, 268] width 966 height 537
